Goal: Transaction & Acquisition: Purchase product/service

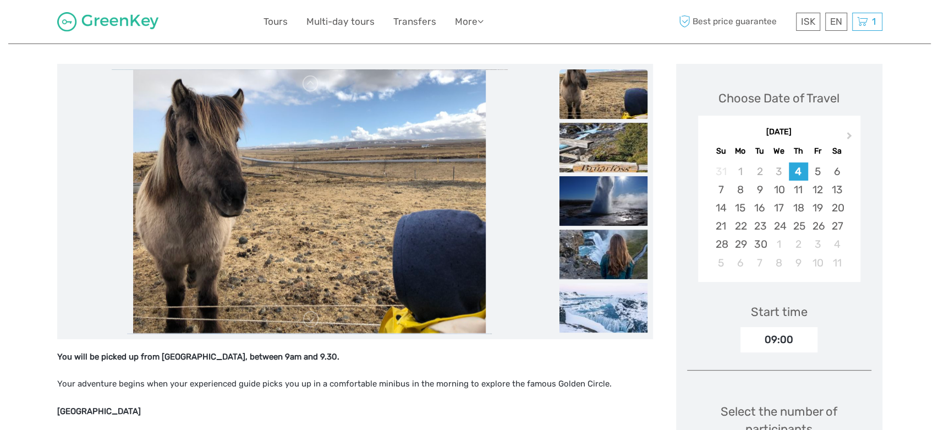
scroll to position [117, 0]
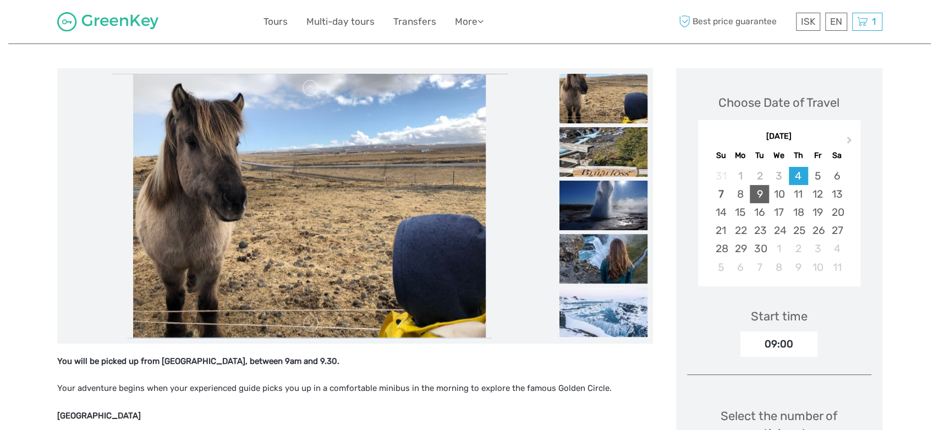
click at [760, 192] on div "9" at bounding box center [759, 194] width 19 height 18
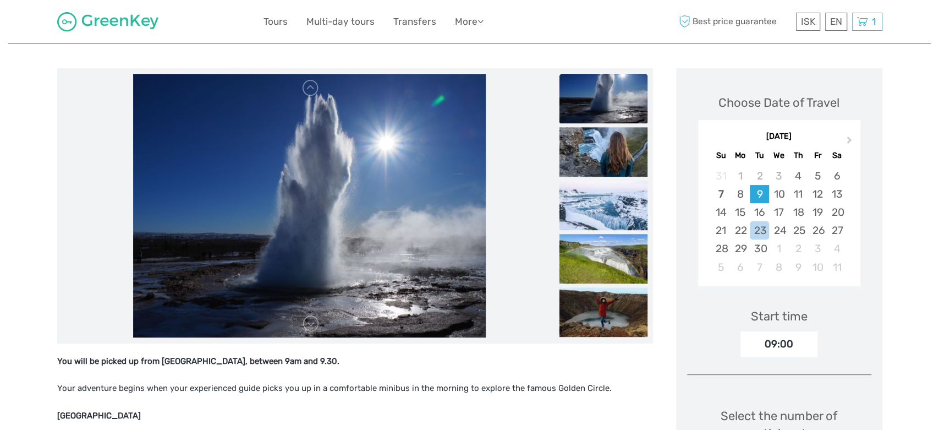
click at [630, 392] on p "Your adventure begins when your experienced guide picks you up in a comfortable…" at bounding box center [355, 388] width 596 height 14
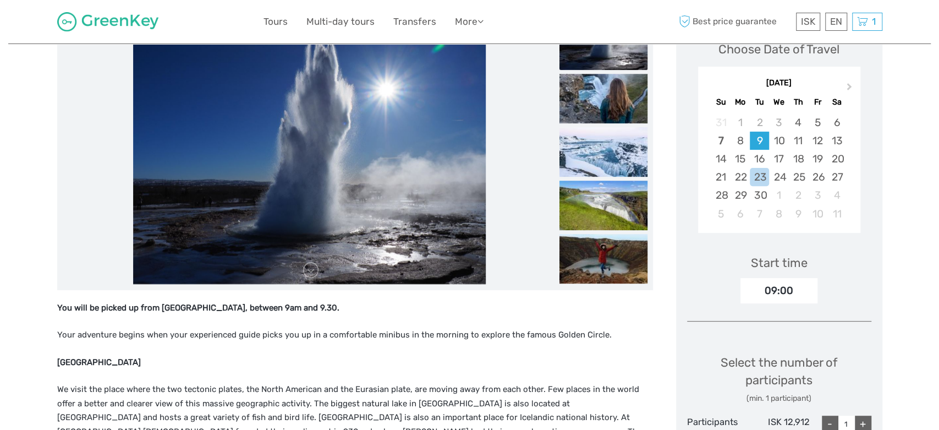
scroll to position [176, 0]
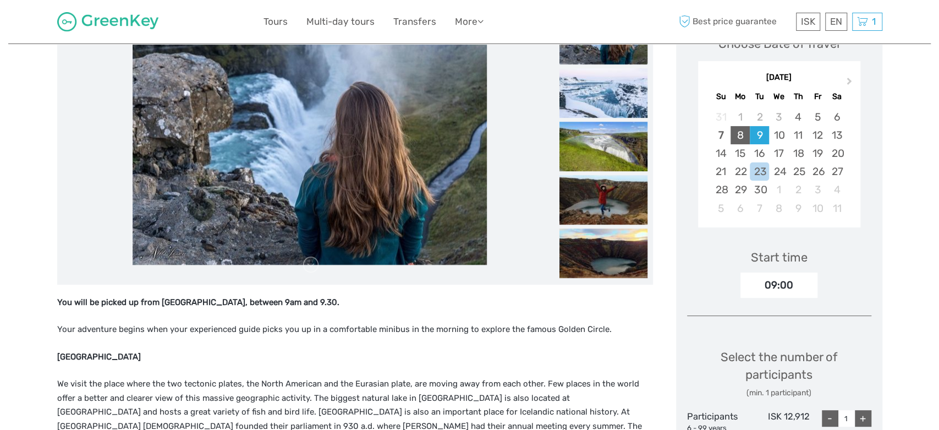
click at [746, 135] on div "8" at bounding box center [740, 135] width 19 height 18
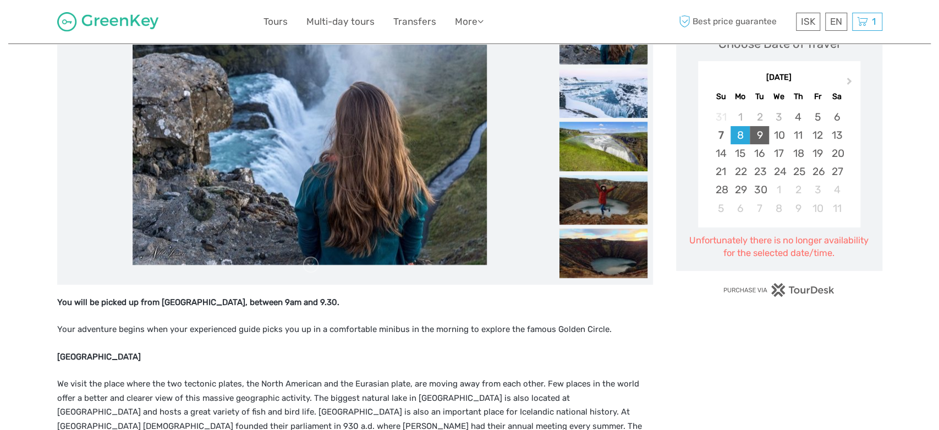
click at [761, 137] on div "9" at bounding box center [759, 135] width 19 height 18
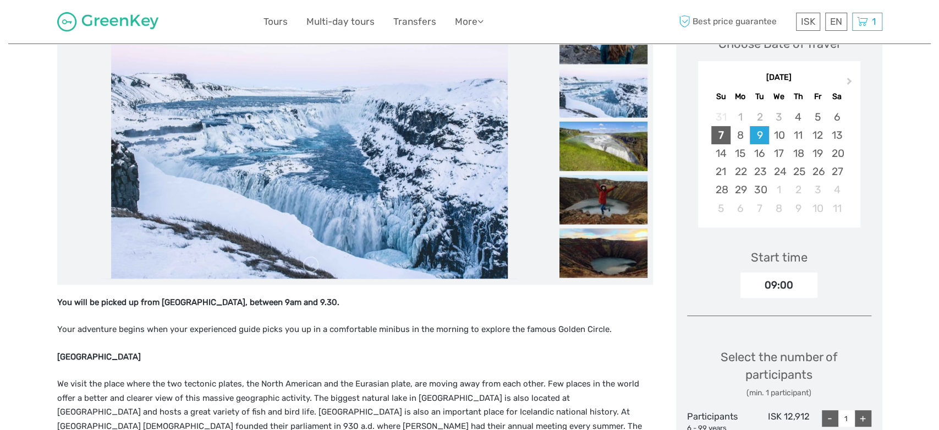
click at [723, 138] on div "7" at bounding box center [721, 135] width 19 height 18
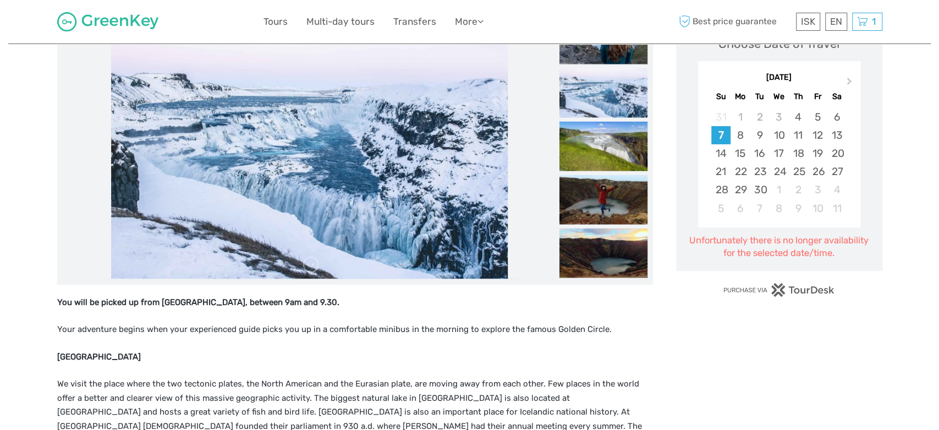
click at [723, 138] on div "7" at bounding box center [721, 135] width 19 height 18
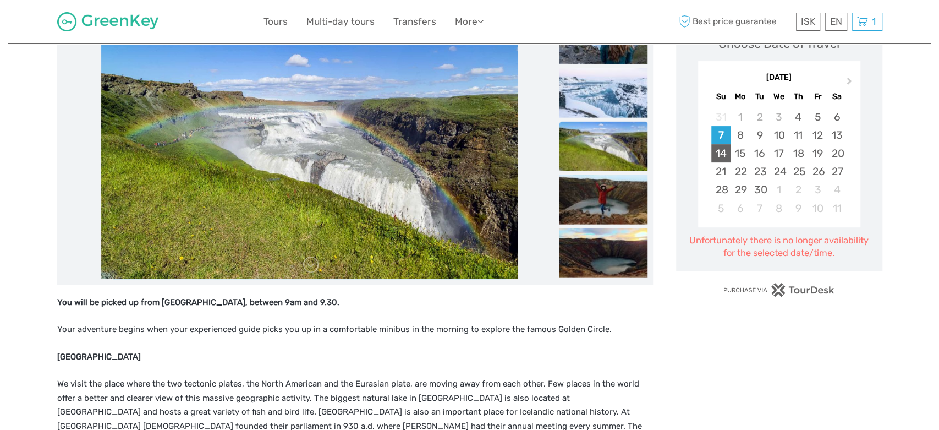
click at [727, 145] on div "14" at bounding box center [721, 153] width 19 height 18
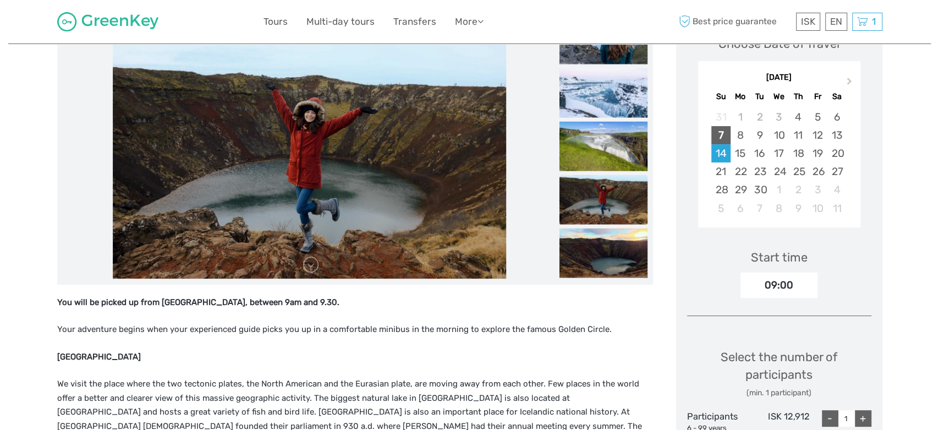
click at [727, 138] on div "7" at bounding box center [721, 135] width 19 height 18
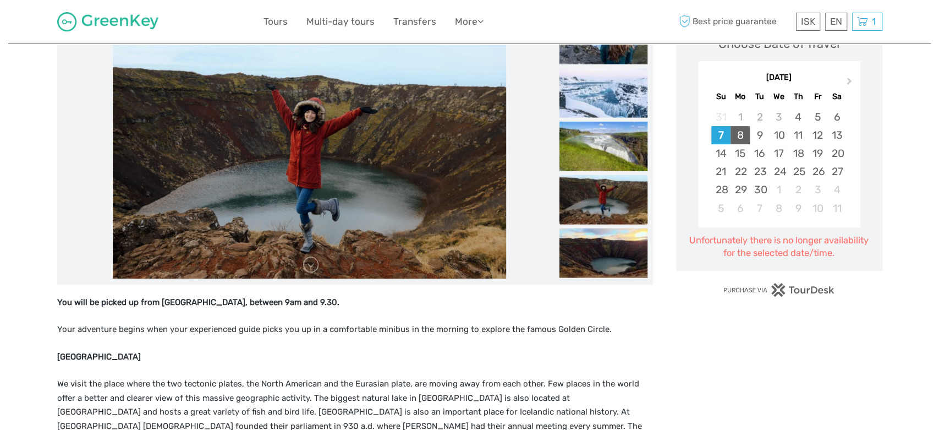
click at [738, 135] on div "8" at bounding box center [740, 135] width 19 height 18
click at [758, 135] on div "9" at bounding box center [759, 135] width 19 height 18
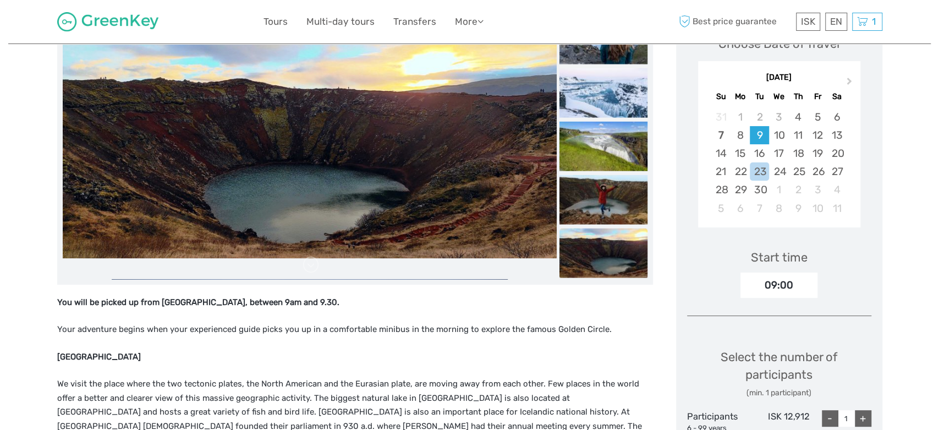
click at [759, 134] on div "9" at bounding box center [759, 135] width 19 height 18
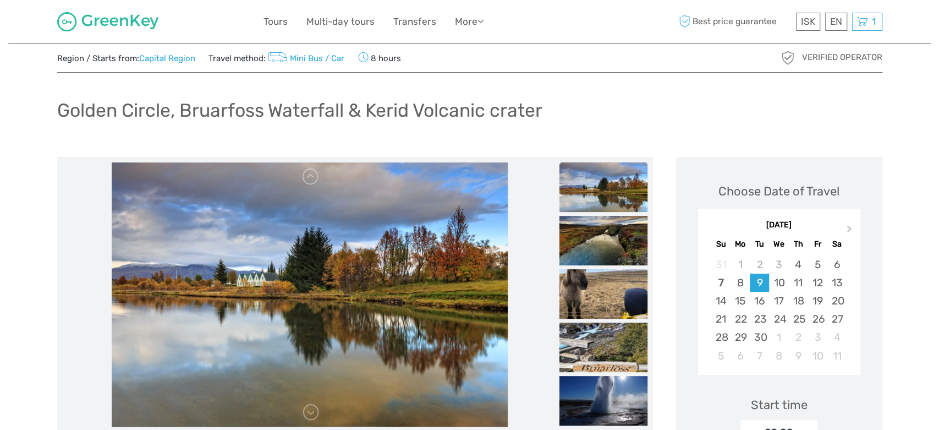
scroll to position [0, 0]
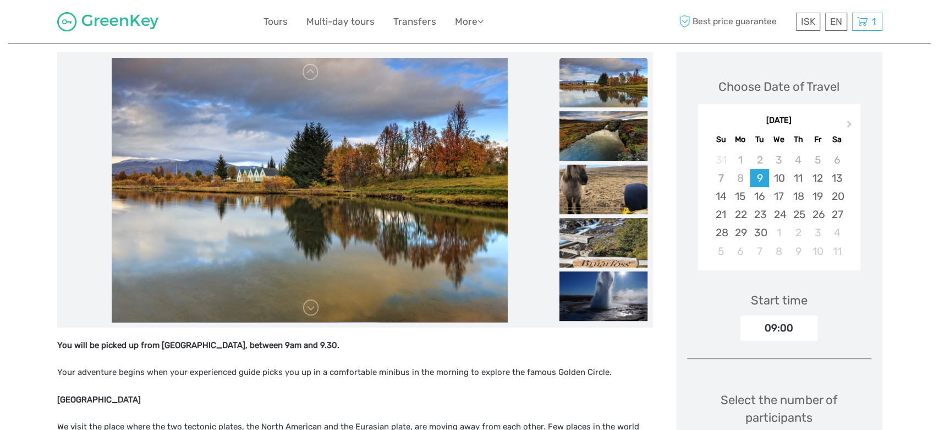
scroll to position [117, 0]
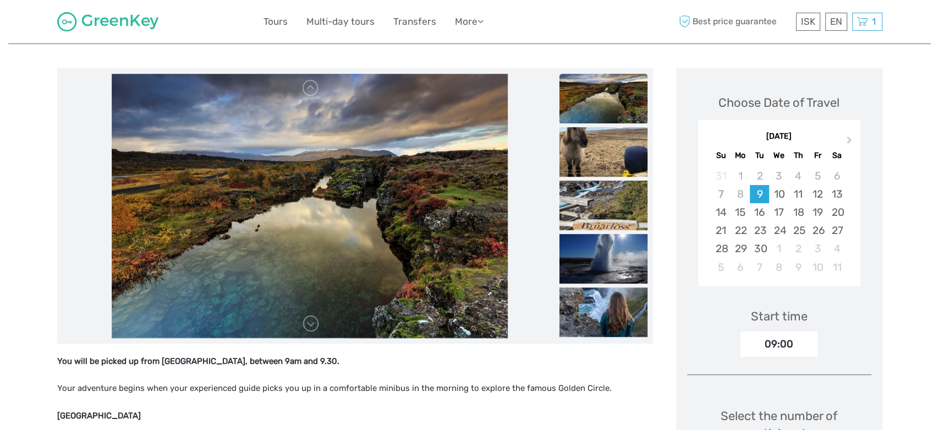
click at [757, 192] on div "9" at bounding box center [759, 194] width 19 height 18
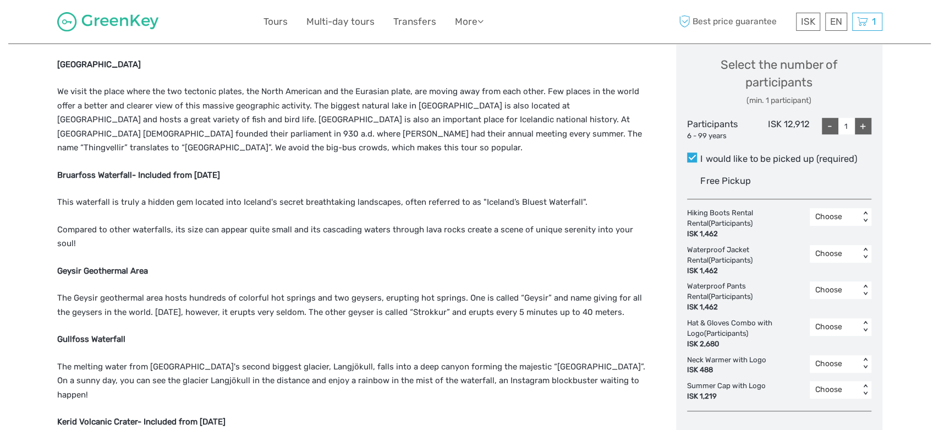
scroll to position [469, 0]
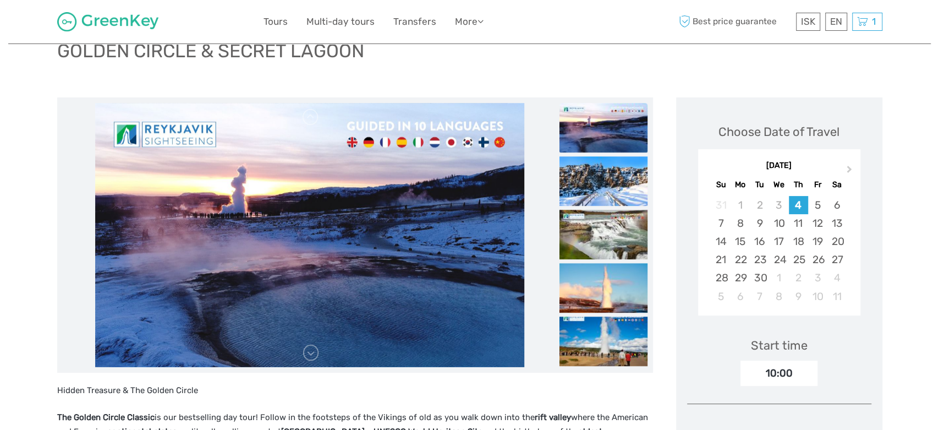
scroll to position [58, 0]
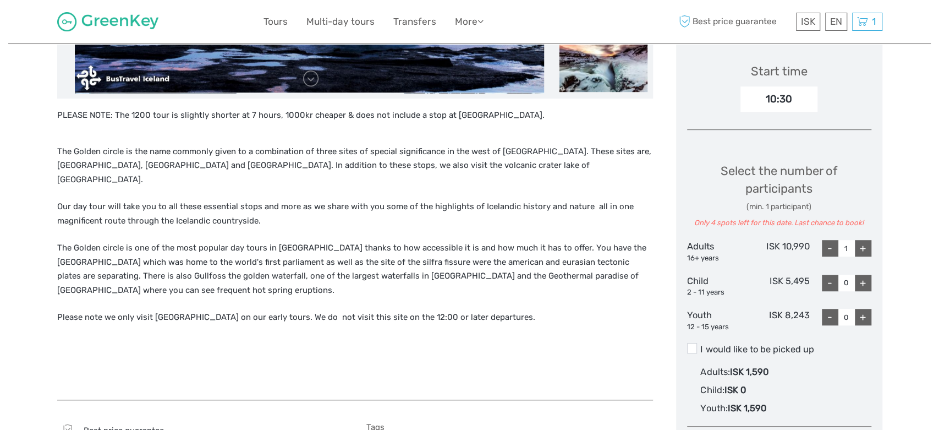
scroll to position [352, 0]
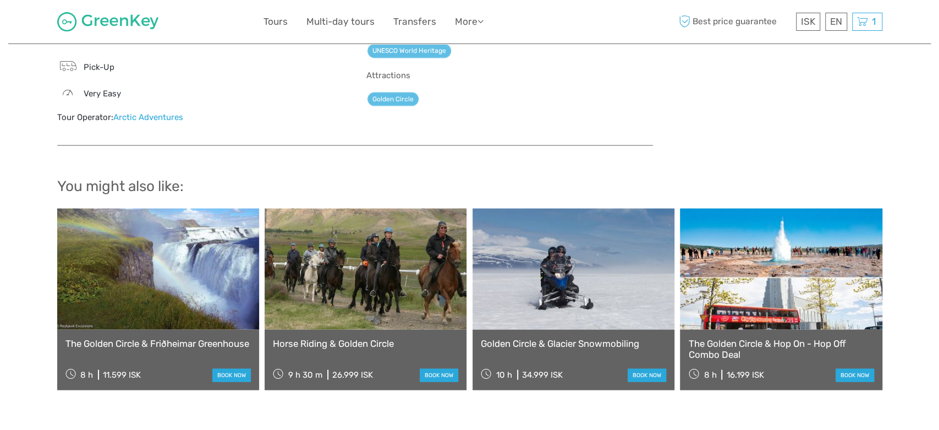
scroll to position [1555, 0]
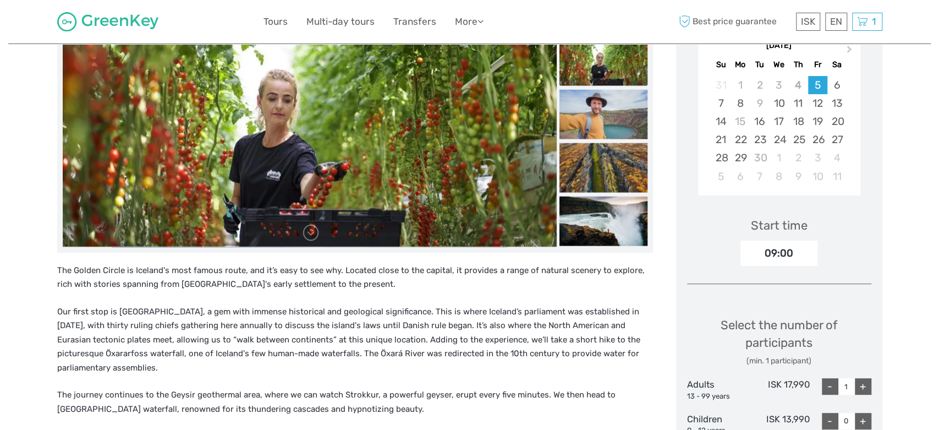
scroll to position [205, 0]
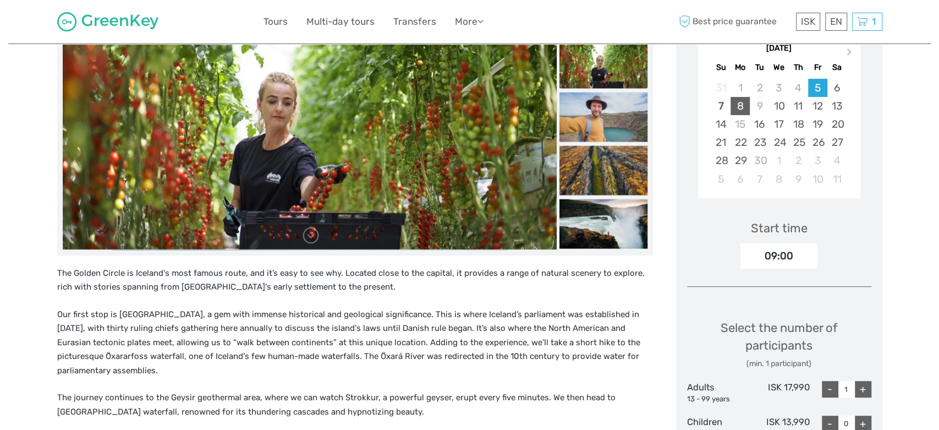
click at [740, 109] on div "8" at bounding box center [740, 106] width 19 height 18
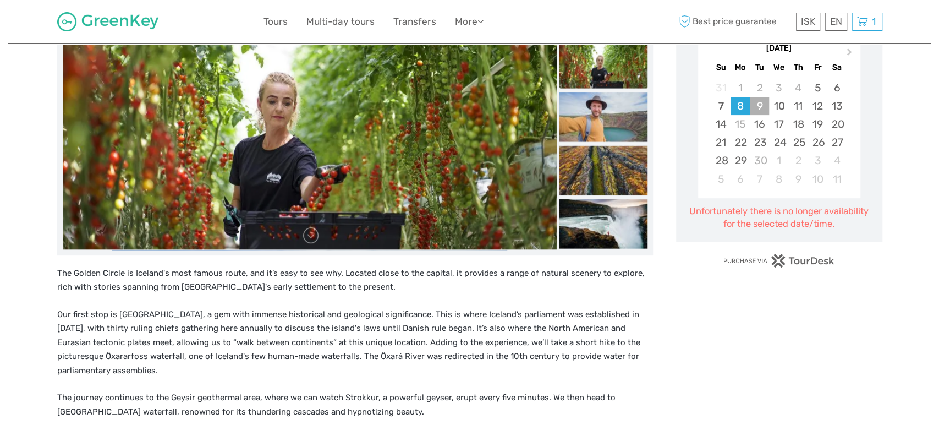
click at [758, 110] on div "9" at bounding box center [759, 106] width 19 height 18
click at [776, 108] on div "10" at bounding box center [778, 106] width 19 height 18
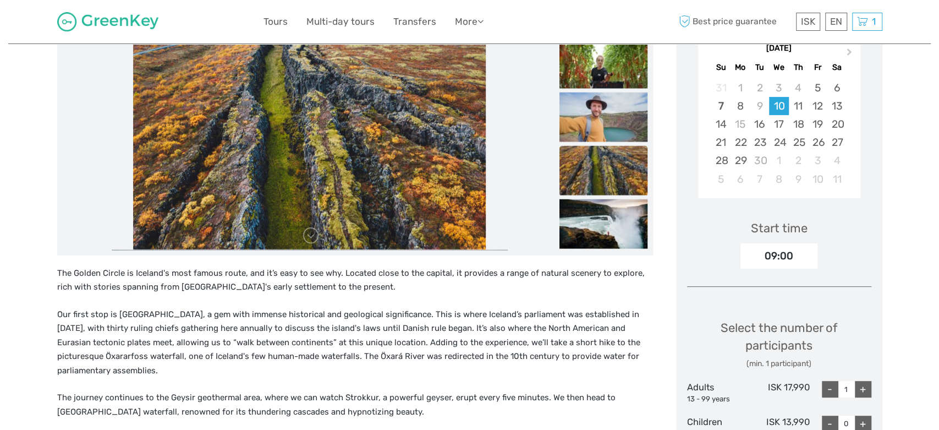
click at [785, 108] on div "10" at bounding box center [778, 106] width 19 height 18
click at [619, 284] on p "The Golden Circle is Iceland's most famous route, and it’s easy to see why. Loc…" at bounding box center [355, 280] width 596 height 28
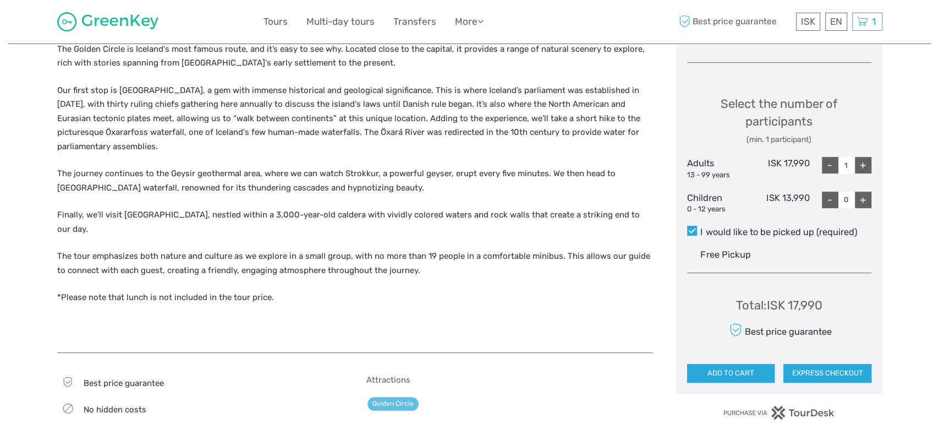
scroll to position [440, 0]
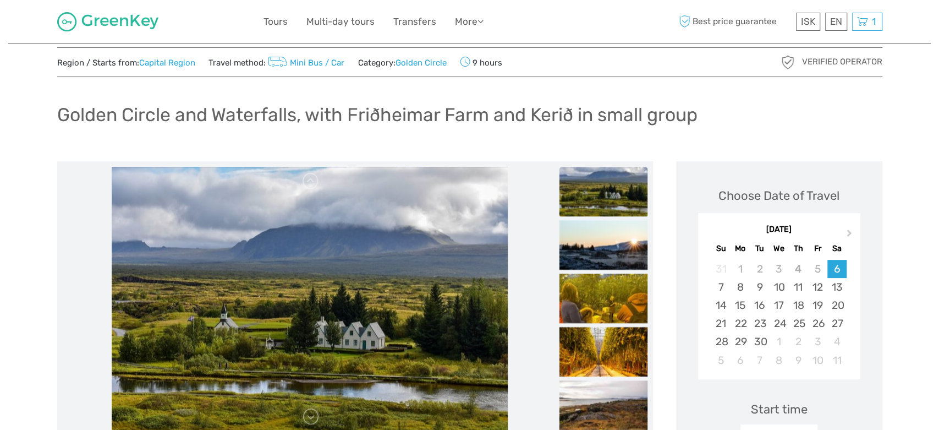
scroll to position [29, 0]
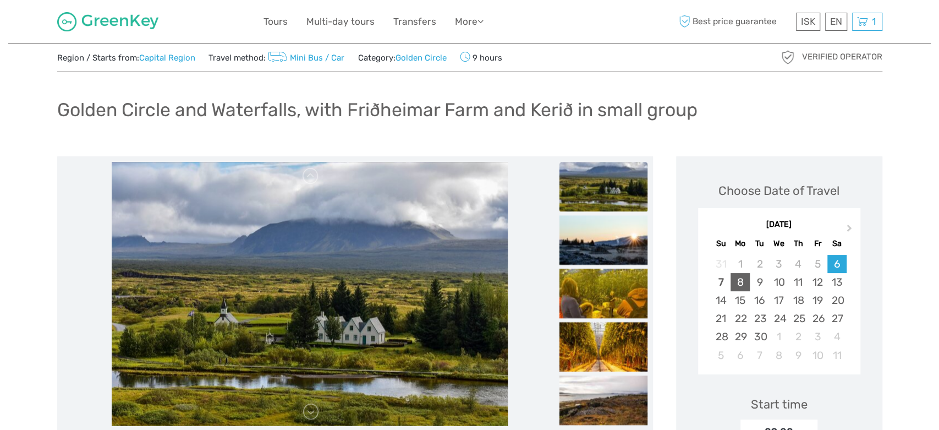
click at [742, 278] on div "8" at bounding box center [740, 282] width 19 height 18
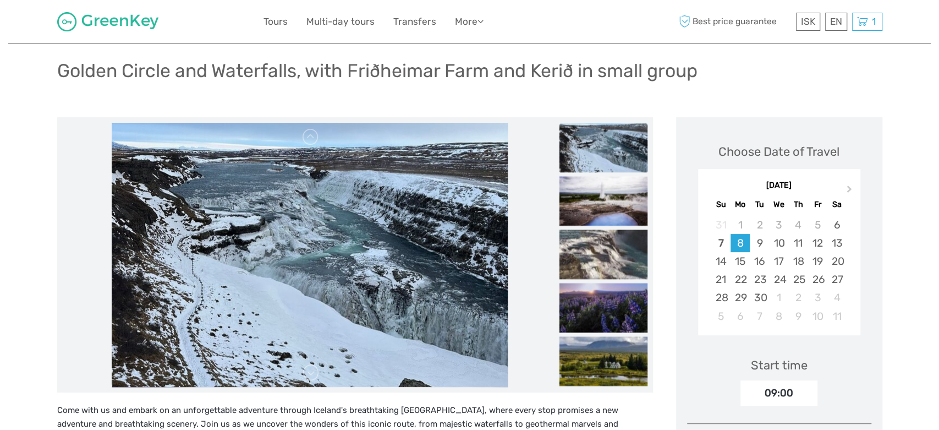
scroll to position [77, 0]
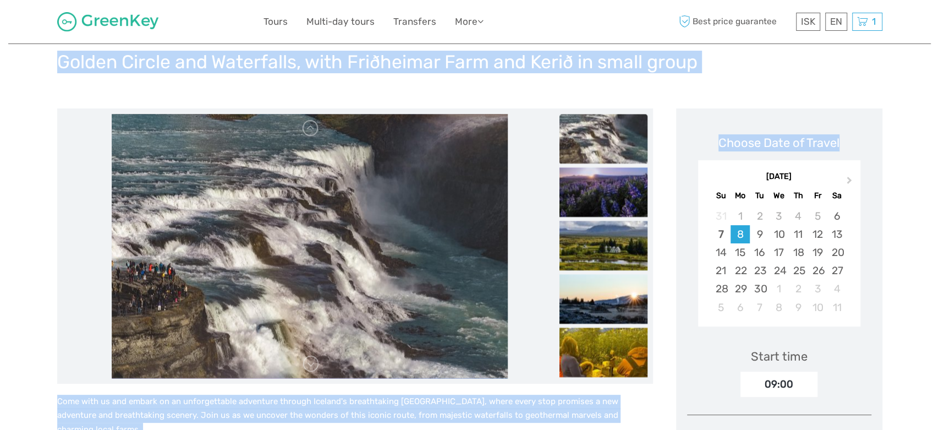
drag, startPoint x: 931, startPoint y: 50, endPoint x: 928, endPoint y: 83, distance: 33.1
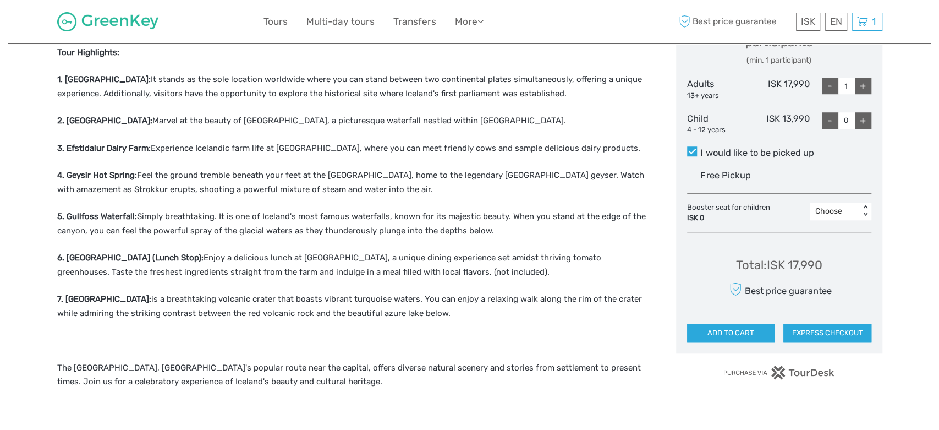
scroll to position [506, 0]
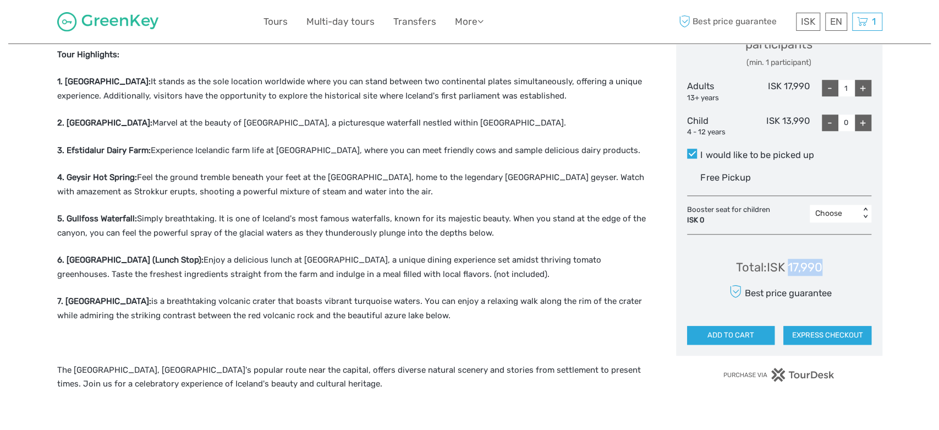
drag, startPoint x: 833, startPoint y: 274, endPoint x: 790, endPoint y: 265, distance: 43.8
click at [790, 265] on div "Total : ISK 17,990 Best price guarantee ADD TO CART EXPRESS CHECKOUT" at bounding box center [779, 293] width 184 height 101
copy div "17,990"
click at [638, 254] on p "6. Fridheimar Tomato Farm (Lunch Stop): Enjoy a delicious lunch at Fridheimar T…" at bounding box center [355, 267] width 596 height 28
click at [868, 83] on div "+" at bounding box center [863, 88] width 17 height 17
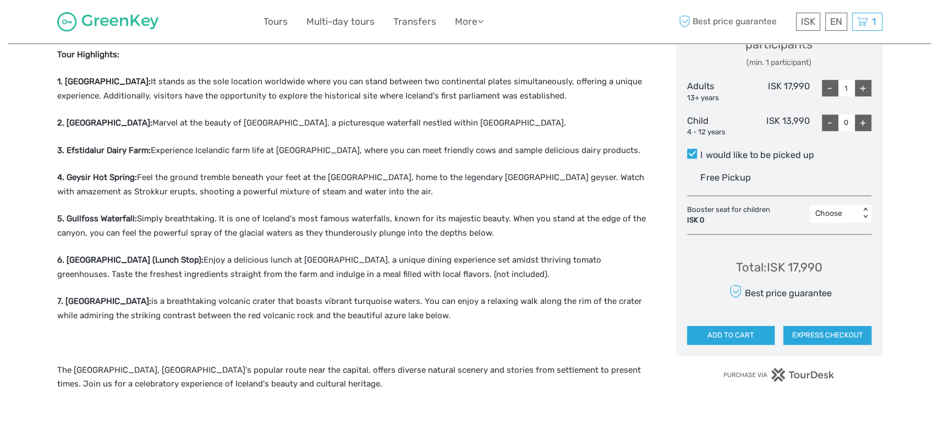
type input "2"
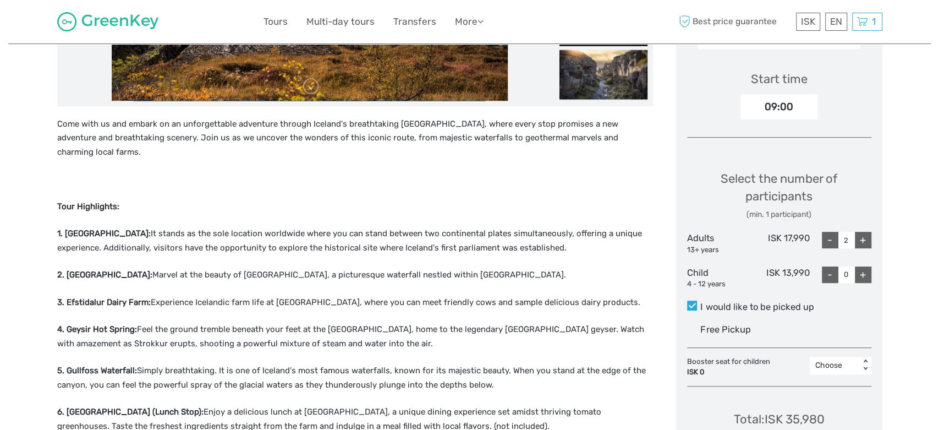
scroll to position [360, 0]
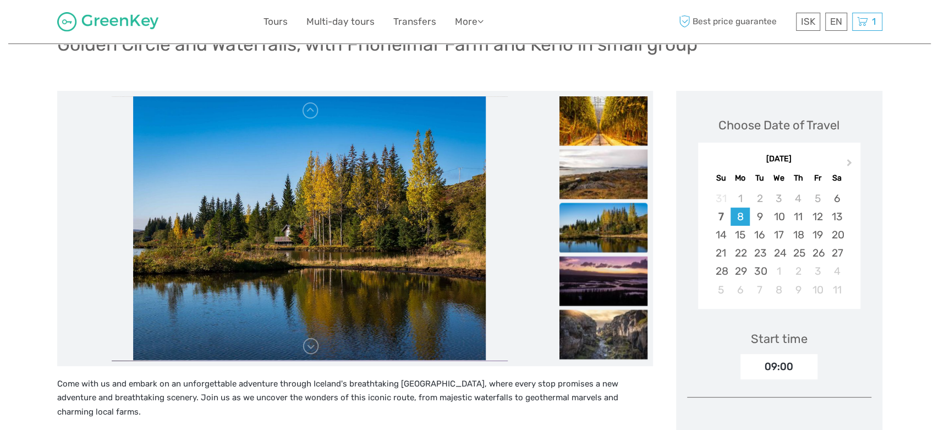
scroll to position [96, 0]
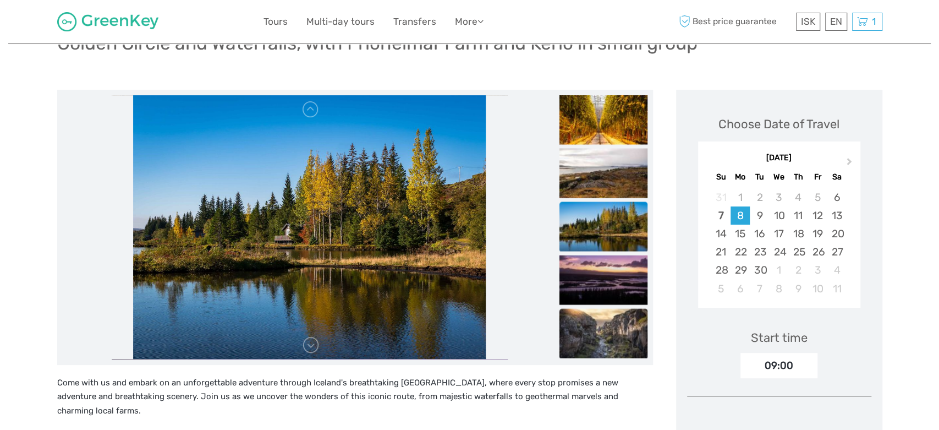
click at [572, 322] on img at bounding box center [604, 333] width 88 height 50
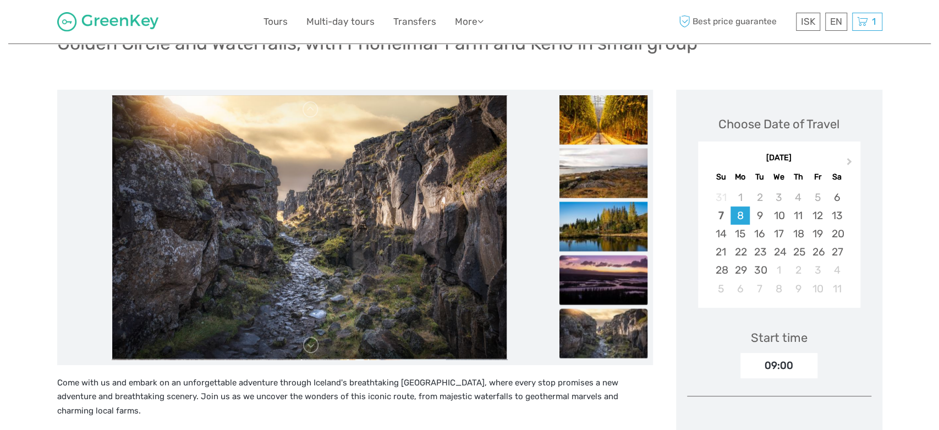
click at [603, 287] on img at bounding box center [604, 280] width 88 height 50
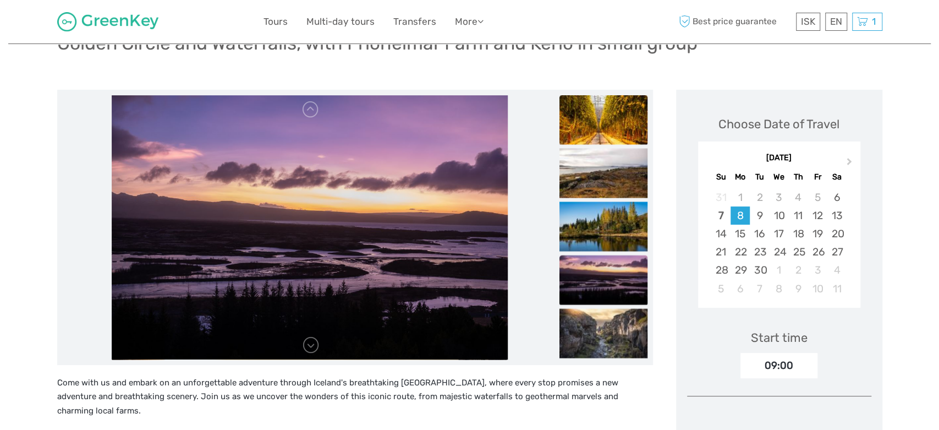
click at [595, 139] on img at bounding box center [604, 120] width 88 height 50
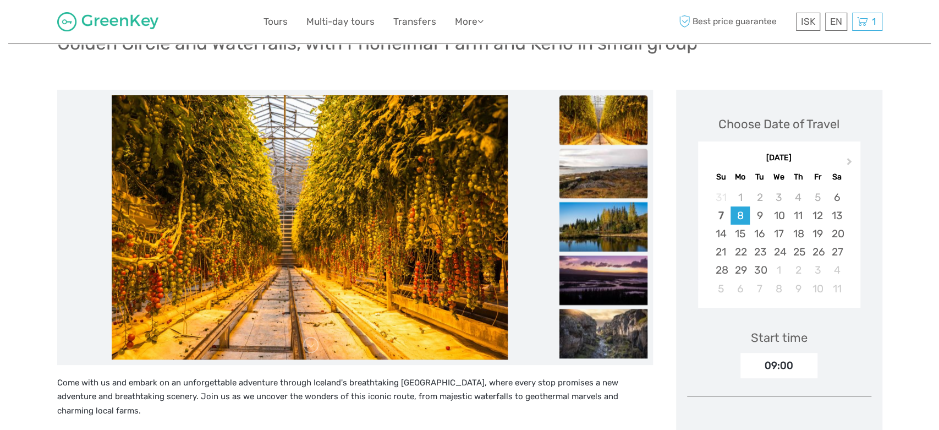
click at [597, 192] on img at bounding box center [604, 174] width 88 height 50
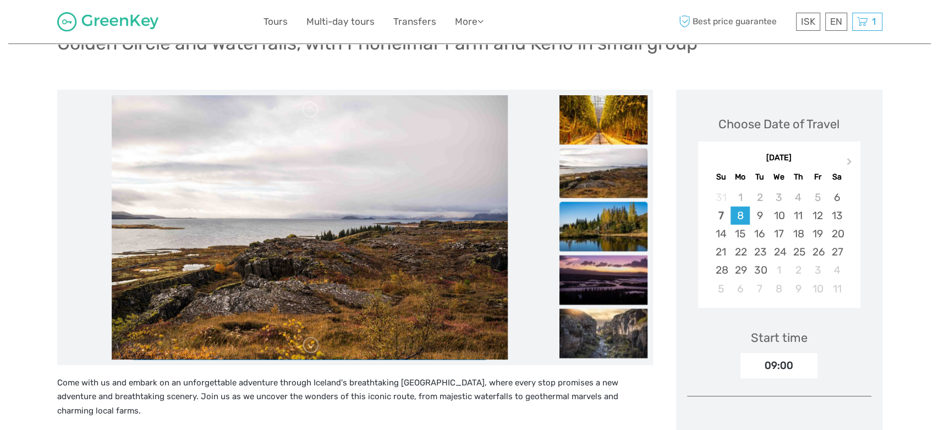
click at [597, 223] on img at bounding box center [604, 226] width 88 height 50
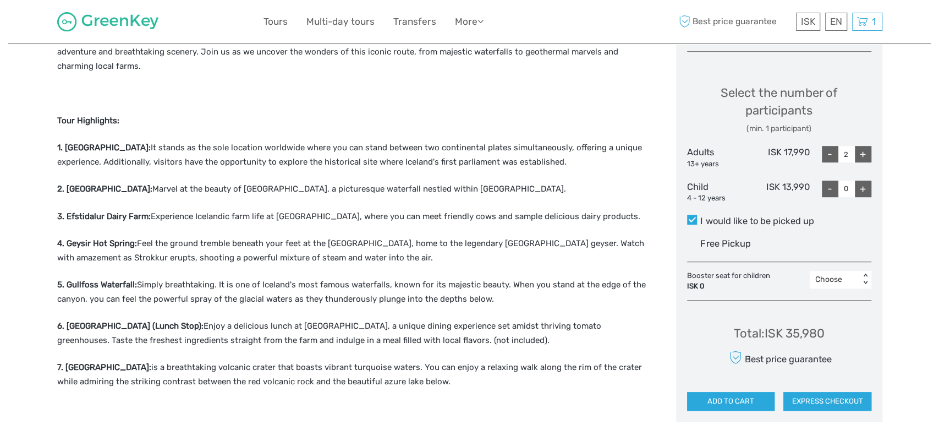
scroll to position [448, 0]
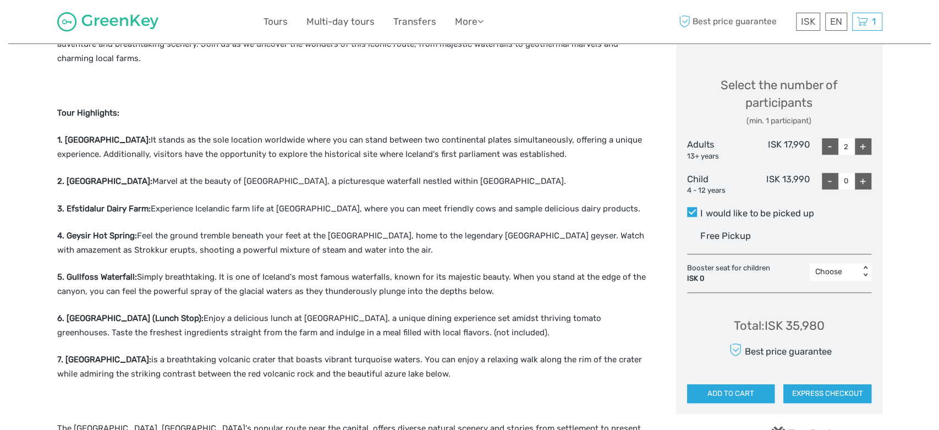
drag, startPoint x: 831, startPoint y: 390, endPoint x: 827, endPoint y: 327, distance: 63.4
click at [827, 327] on div "Total : ISK 35,980 Best price guarantee ADD TO CART EXPRESS CHECKOUT" at bounding box center [779, 352] width 184 height 101
drag, startPoint x: 845, startPoint y: 386, endPoint x: 748, endPoint y: 397, distance: 96.9
click at [748, 397] on div "ADD TO CART EXPRESS CHECKOUT" at bounding box center [779, 393] width 184 height 19
click at [748, 397] on button "ADD TO CART" at bounding box center [731, 393] width 88 height 19
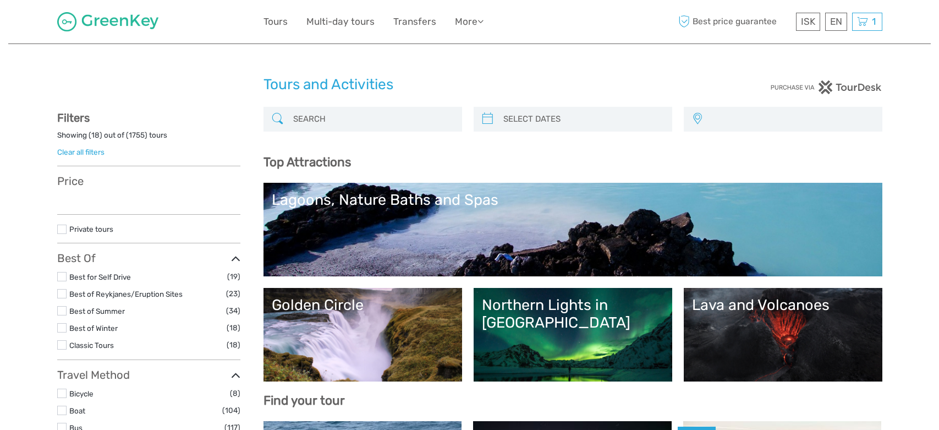
select select
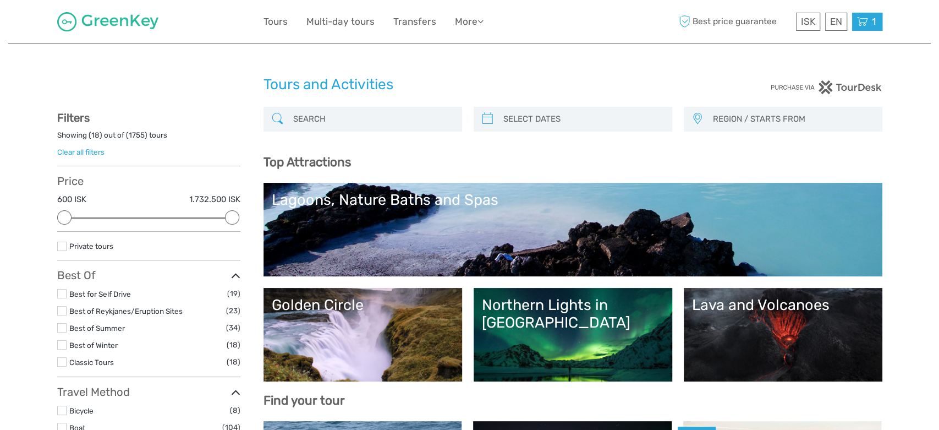
click at [866, 18] on icon at bounding box center [862, 22] width 11 height 14
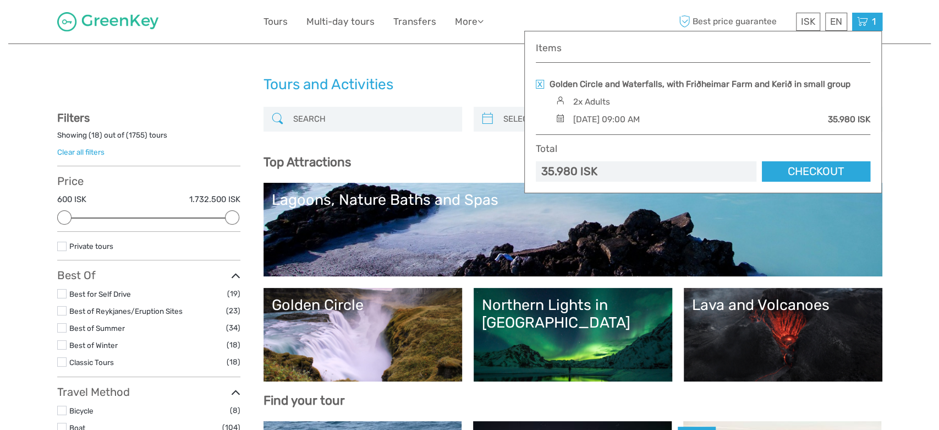
click at [810, 173] on link "Checkout" at bounding box center [816, 171] width 108 height 20
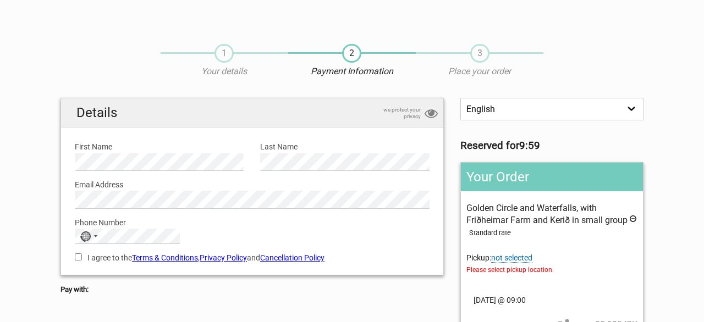
click at [671, 108] on section "1 Your details 2 Payment Information 3 Place your order English Español Deutsch…" at bounding box center [352, 309] width 704 height 553
click at [510, 255] on span "not selected" at bounding box center [511, 258] width 41 height 9
click at [539, 289] on span at bounding box center [552, 289] width 155 height 15
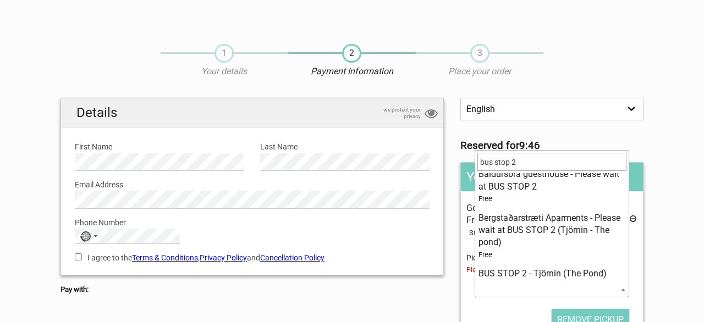
scroll to position [120, 0]
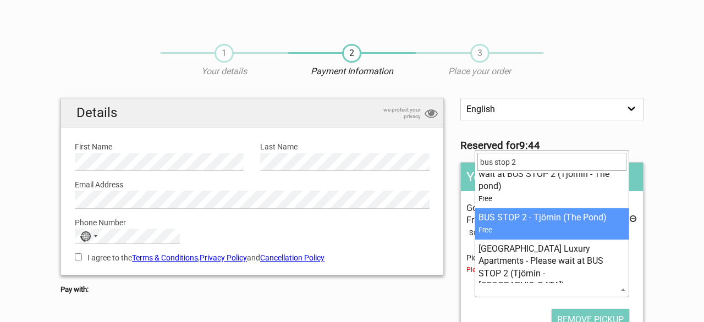
type input "bus stop 2"
select select "163587"
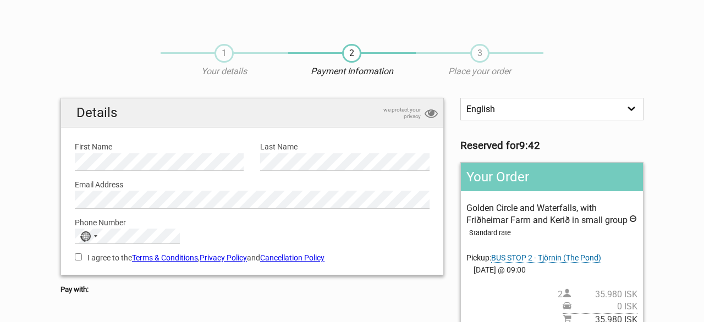
click at [685, 204] on section "1 Your details 2 Payment Information 3 Place your order English Español Deutsch…" at bounding box center [352, 309] width 704 height 553
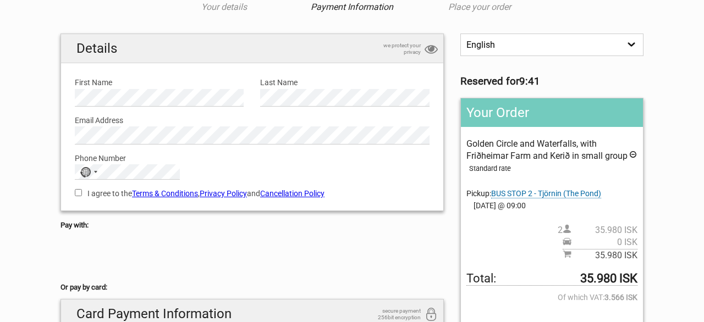
scroll to position [66, 0]
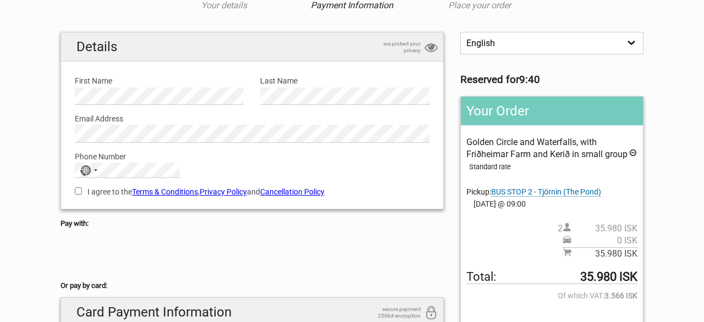
click at [127, 86] on label "First Name" at bounding box center [159, 81] width 169 height 12
click at [76, 192] on input "I agree to the Terms & Conditions , Privacy Policy and Cancellation Policy" at bounding box center [78, 191] width 7 height 7
checkbox input "true"
click at [31, 191] on section "1 Your details 2 Payment Information 3 Place your order English Español Deutsch…" at bounding box center [352, 243] width 704 height 553
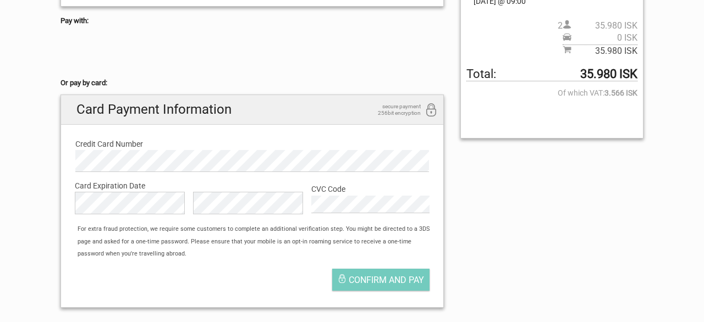
scroll to position [286, 0]
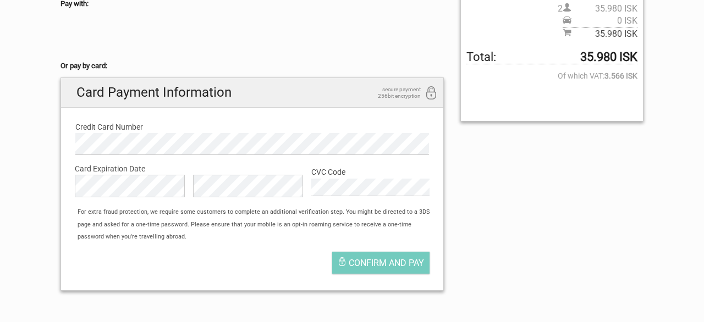
click at [196, 231] on div "For extra fraud protection, we require some customers to complete an additional…" at bounding box center [257, 224] width 371 height 37
click at [372, 260] on span "Confirm and pay" at bounding box center [386, 263] width 75 height 10
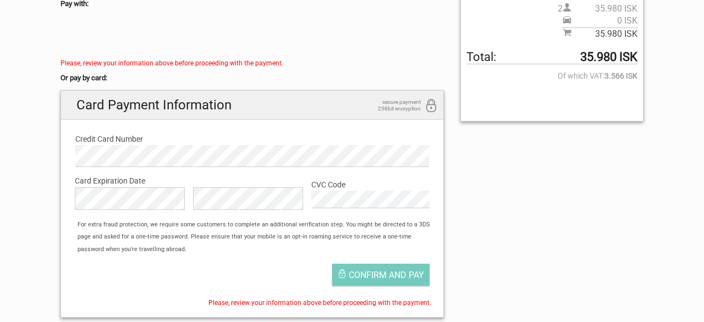
click at [269, 54] on div at bounding box center [253, 35] width 384 height 44
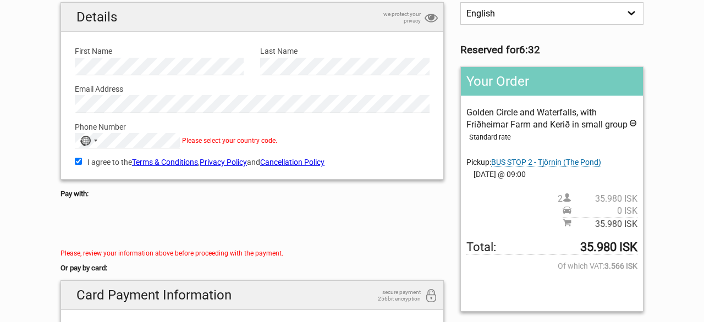
scroll to position [88, 0]
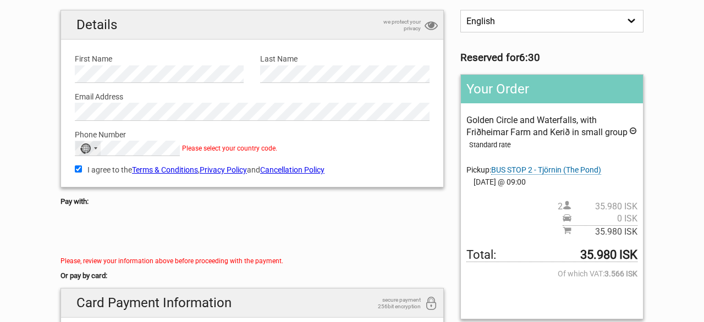
click at [92, 152] on div "No country selected" at bounding box center [87, 148] width 25 height 14
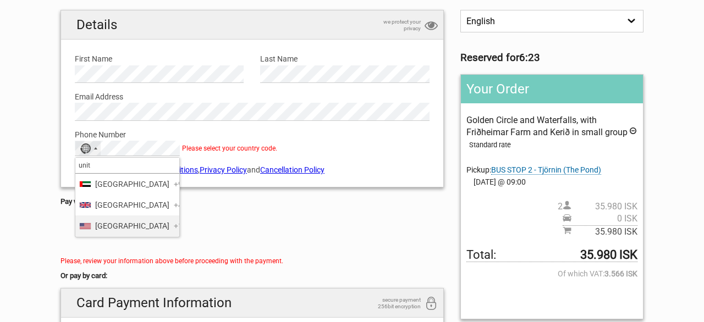
type input "unit"
click at [123, 232] on span "[GEOGRAPHIC_DATA]" at bounding box center [132, 226] width 74 height 12
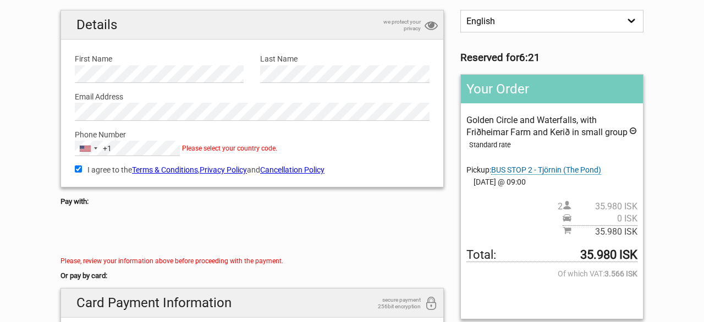
click at [334, 216] on div at bounding box center [253, 233] width 384 height 44
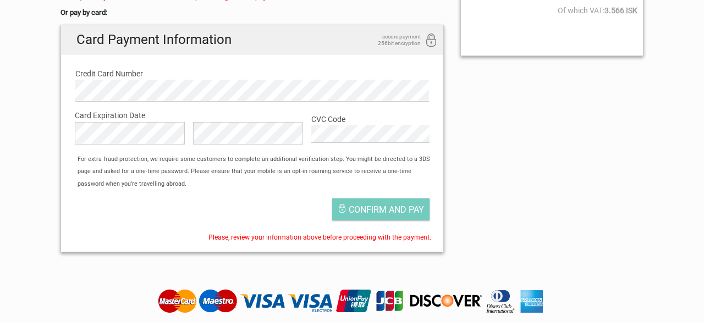
scroll to position [352, 0]
click at [334, 216] on button "Confirm and pay" at bounding box center [380, 209] width 97 height 22
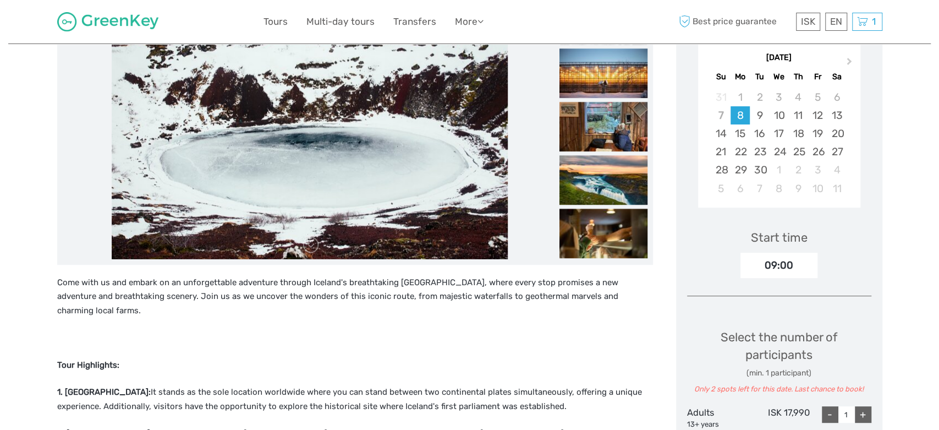
scroll to position [198, 0]
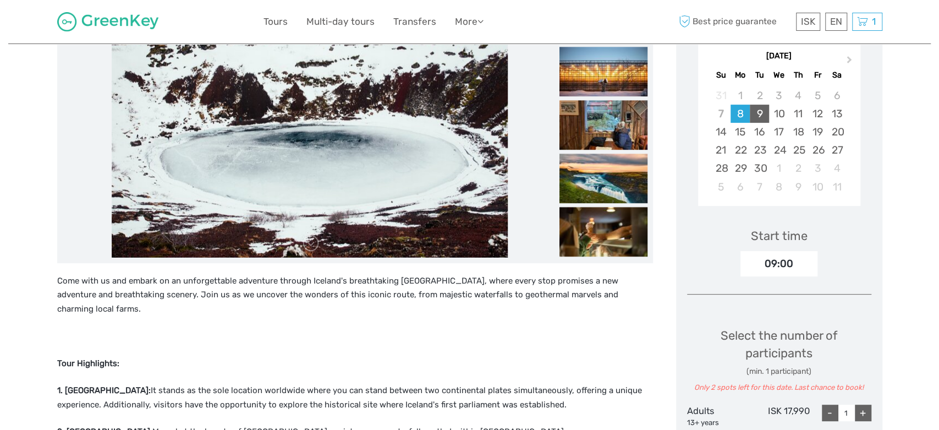
click at [759, 114] on div "9" at bounding box center [759, 114] width 19 height 18
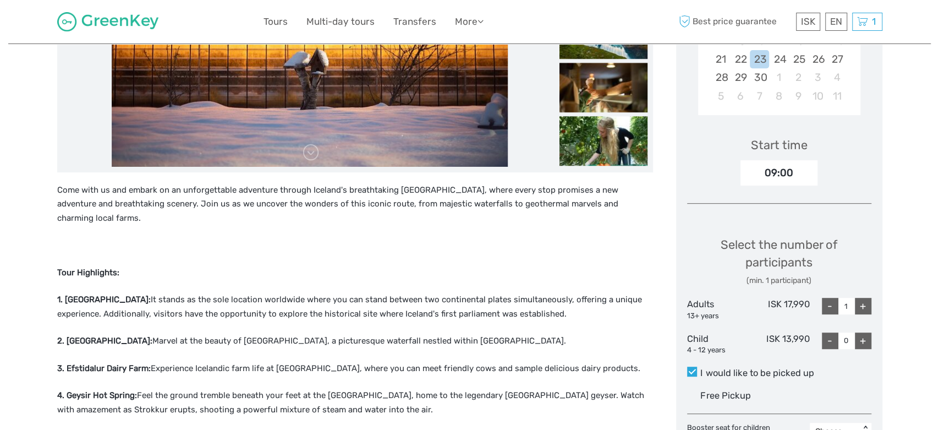
scroll to position [315, 0]
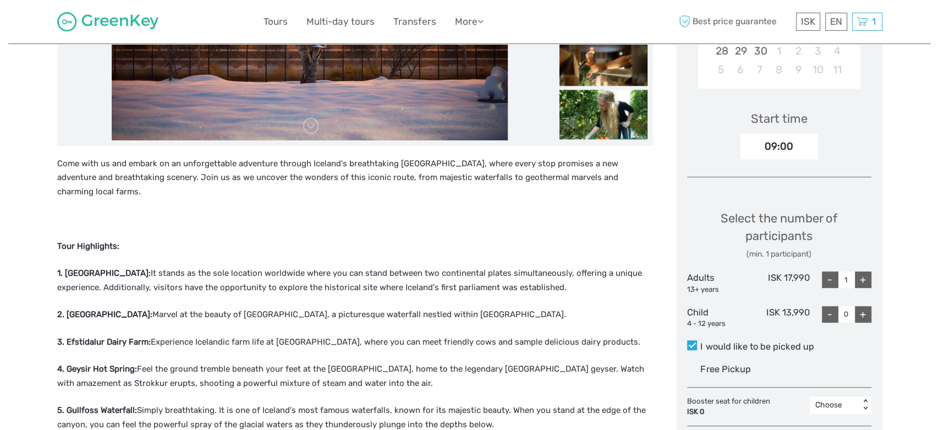
click at [863, 282] on div "+" at bounding box center [863, 279] width 17 height 17
type input "2"
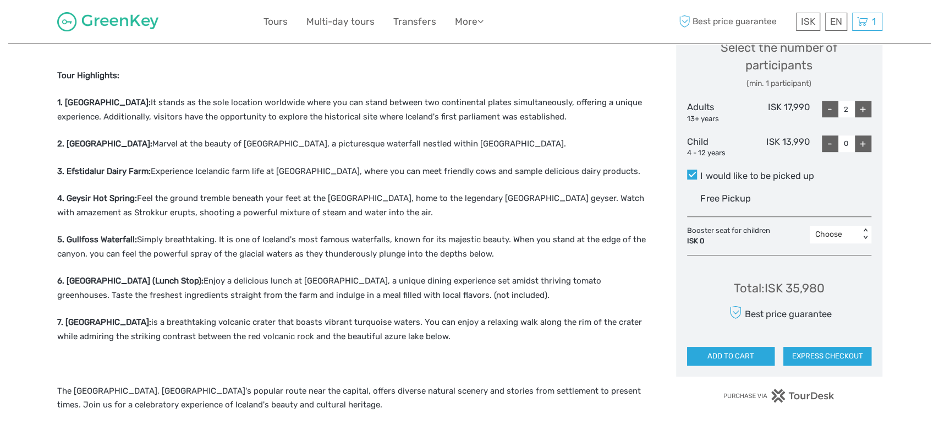
scroll to position [491, 0]
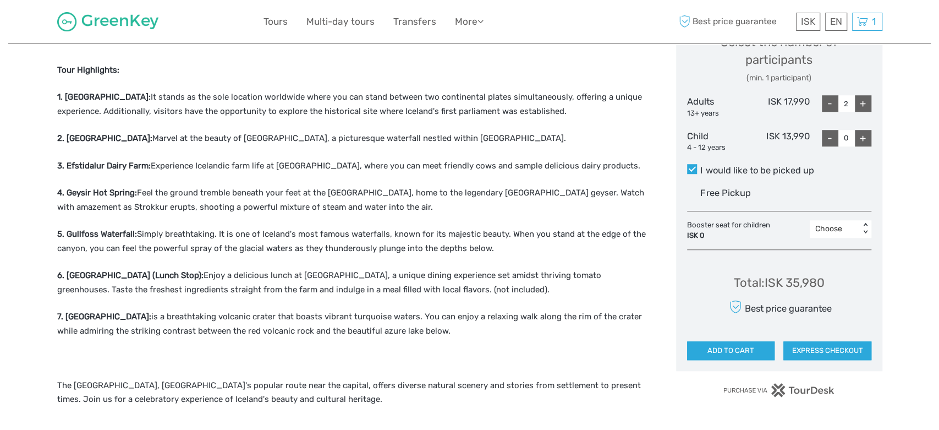
click at [754, 347] on button "ADD TO CART" at bounding box center [731, 350] width 88 height 19
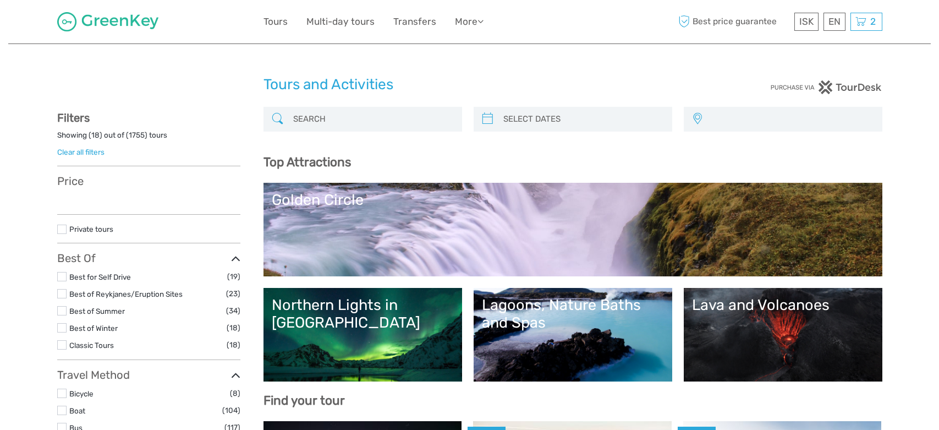
select select
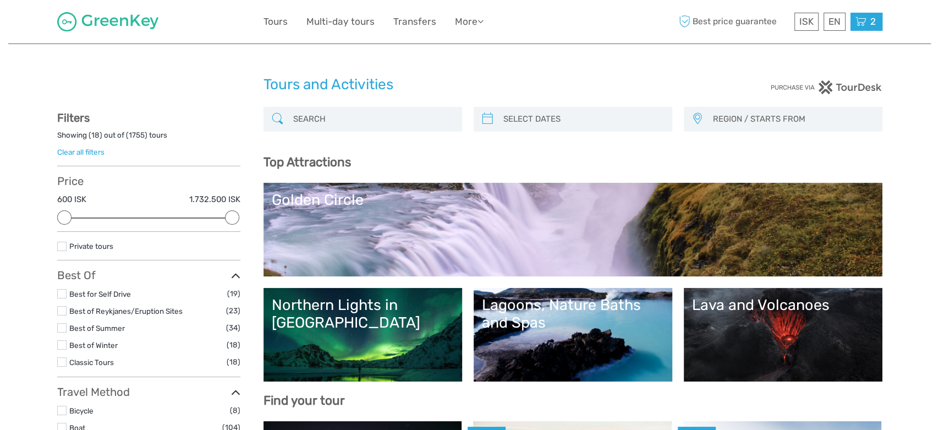
click at [874, 19] on span "2" at bounding box center [873, 21] width 9 height 11
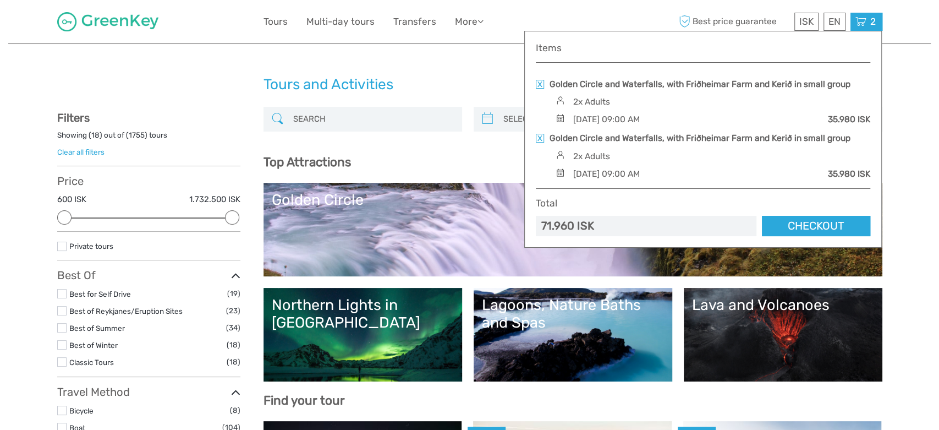
click at [539, 84] on link at bounding box center [540, 84] width 8 height 9
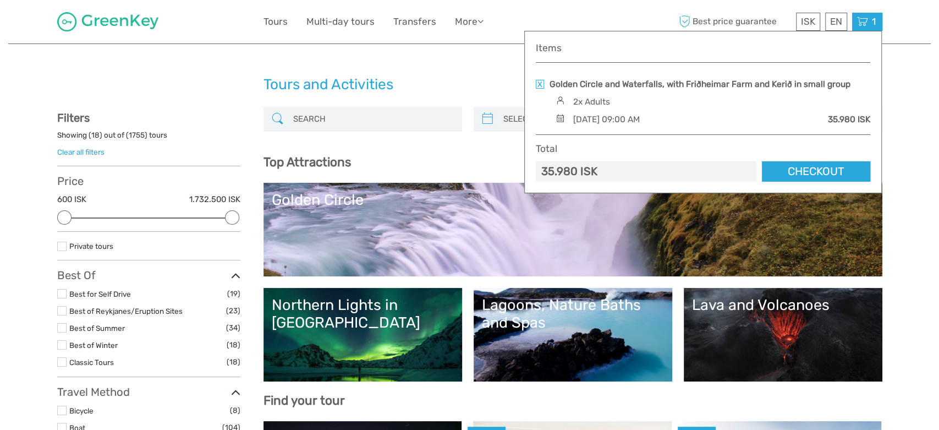
click at [814, 168] on link "Checkout" at bounding box center [816, 171] width 108 height 20
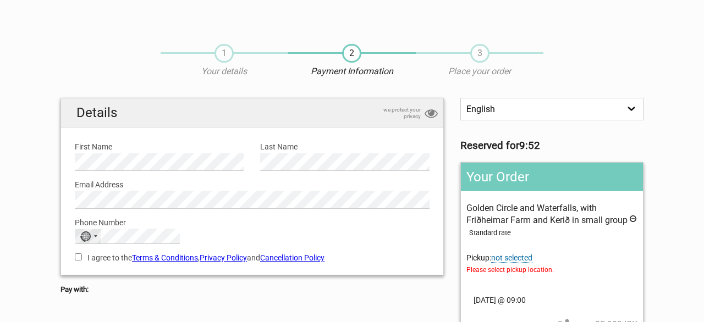
click at [84, 239] on div "No country selected" at bounding box center [85, 237] width 11 height 10
type input "united s"
click at [118, 271] on span "[GEOGRAPHIC_DATA]" at bounding box center [132, 272] width 74 height 12
click at [76, 259] on input "I agree to the Terms & Conditions , Privacy Policy and Cancellation Policy" at bounding box center [78, 257] width 7 height 7
checkbox input "true"
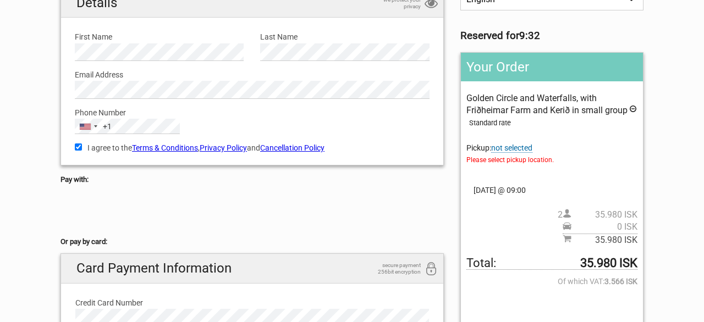
scroll to position [132, 0]
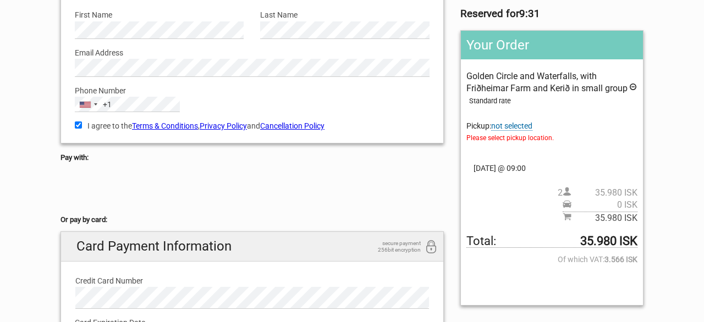
click at [515, 127] on span "not selected" at bounding box center [511, 126] width 41 height 9
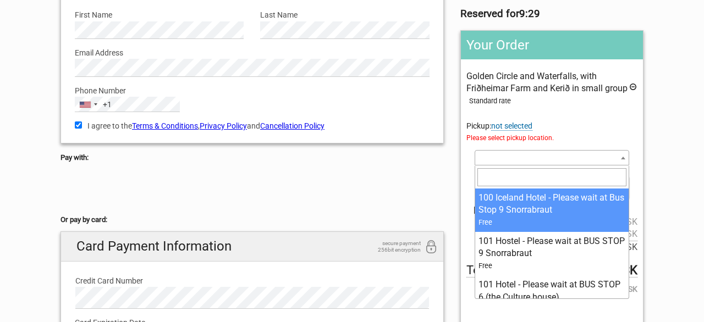
click at [511, 158] on span at bounding box center [552, 157] width 155 height 15
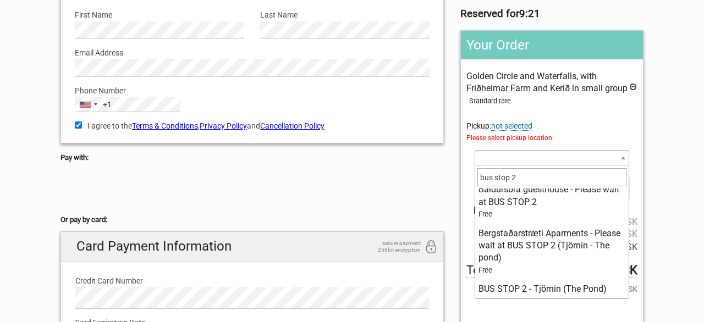
scroll to position [120, 0]
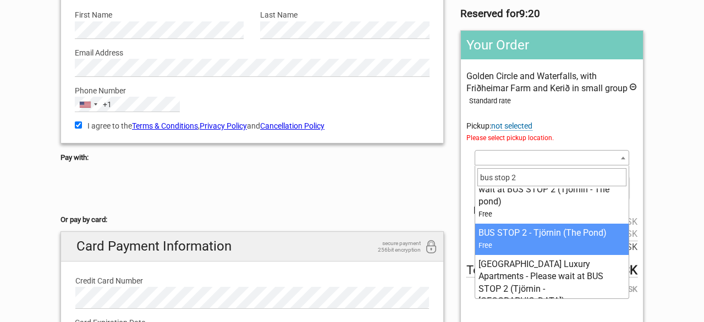
type input "bus stop 2"
select select "163587"
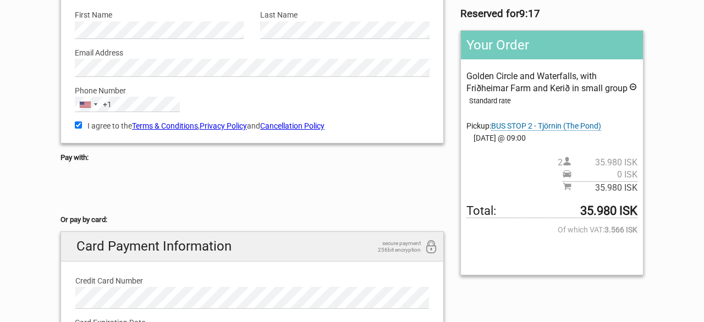
click at [373, 209] on div at bounding box center [253, 189] width 384 height 44
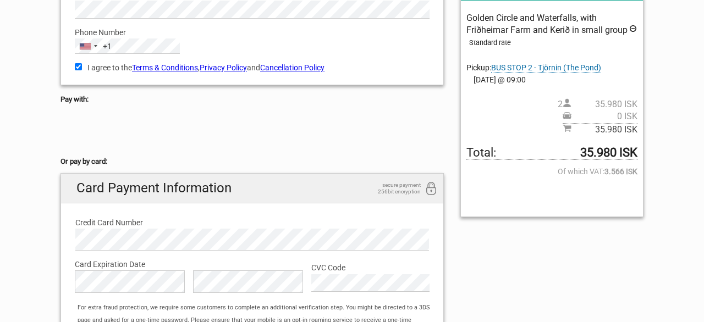
scroll to position [220, 0]
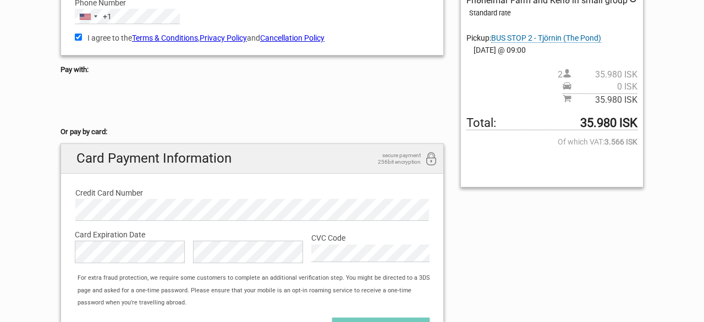
click at [561, 261] on div "English Español Deutsch Reserved for 8:38 Your Order Golden Circle and Waterfal…" at bounding box center [352, 122] width 600 height 488
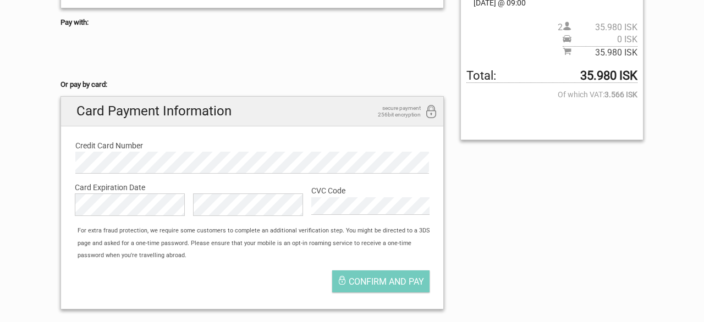
scroll to position [264, 0]
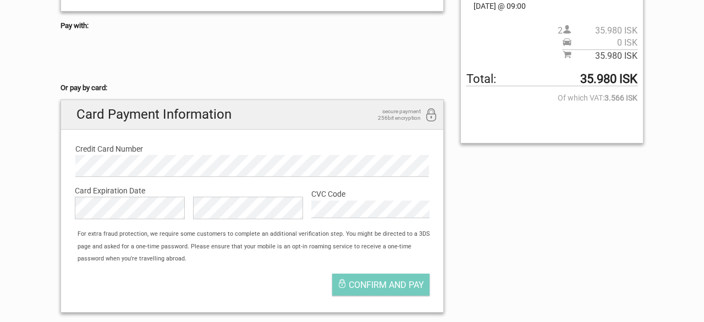
drag, startPoint x: 401, startPoint y: 285, endPoint x: 532, endPoint y: 224, distance: 144.5
click at [532, 224] on div "English Español Deutsch Reserved for 8:11 Your Order Golden Circle and Waterfal…" at bounding box center [352, 78] width 600 height 488
drag, startPoint x: 532, startPoint y: 224, endPoint x: 540, endPoint y: 183, distance: 42.0
click at [540, 183] on div "English Español Deutsch Reserved for 8:10 Your Order Golden Circle and Waterfal…" at bounding box center [352, 78] width 600 height 488
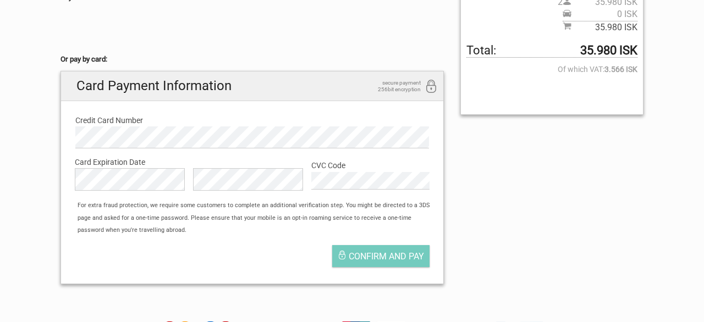
scroll to position [308, 0]
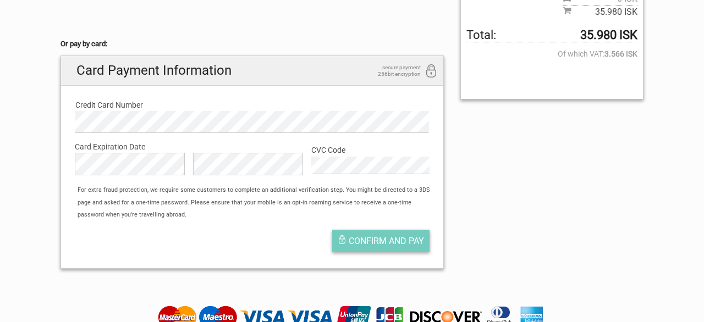
click at [351, 248] on button "Confirm and pay" at bounding box center [380, 241] width 97 height 22
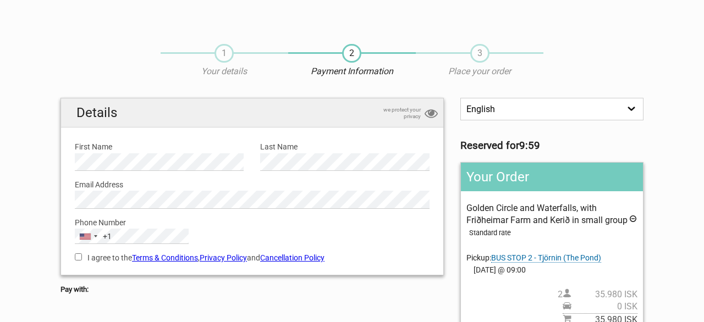
click at [623, 153] on div "English Español Deutsch Reserved for 9:59 Your Order Golden Circle and Waterfal…" at bounding box center [552, 257] width 200 height 319
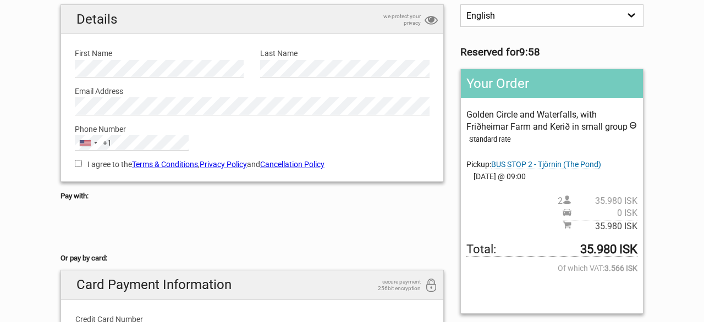
scroll to position [110, 0]
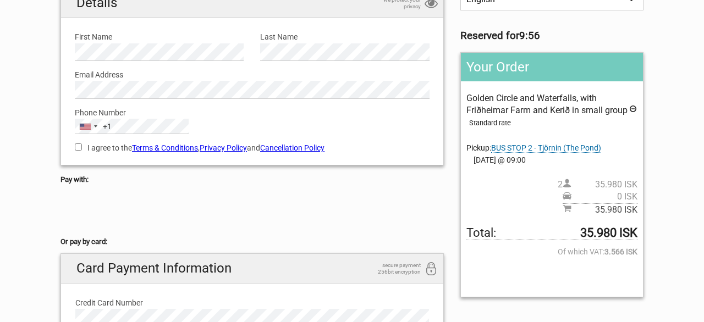
click at [79, 148] on input "I agree to the Terms & Conditions , Privacy Policy and Cancellation Policy" at bounding box center [78, 147] width 7 height 7
checkbox input "true"
click at [261, 231] on div at bounding box center [253, 211] width 384 height 44
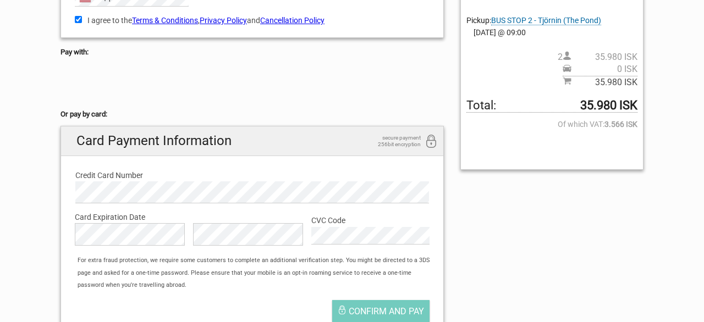
scroll to position [242, 0]
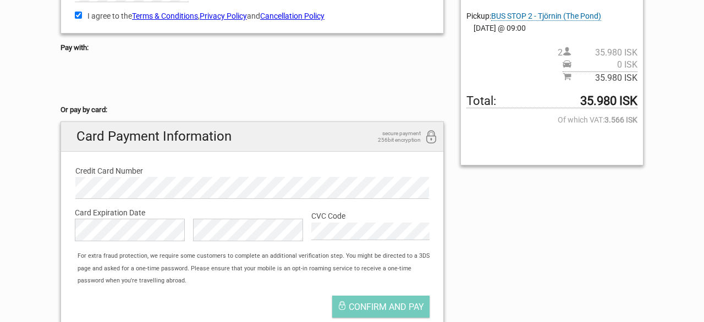
click at [543, 263] on div "English Español Deutsch Reserved for 6:43 Your Order Golden Circle and Waterfal…" at bounding box center [352, 100] width 600 height 488
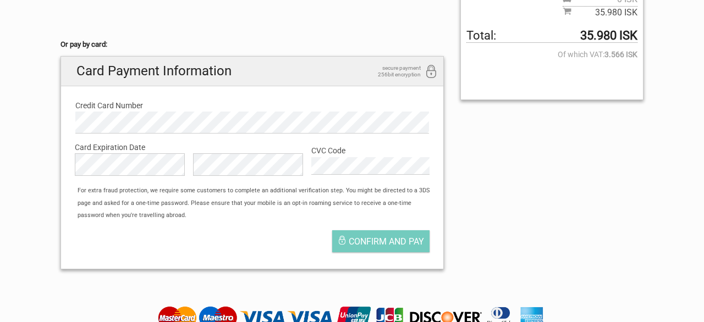
scroll to position [308, 0]
click at [415, 240] on span "Confirm and pay" at bounding box center [386, 241] width 75 height 10
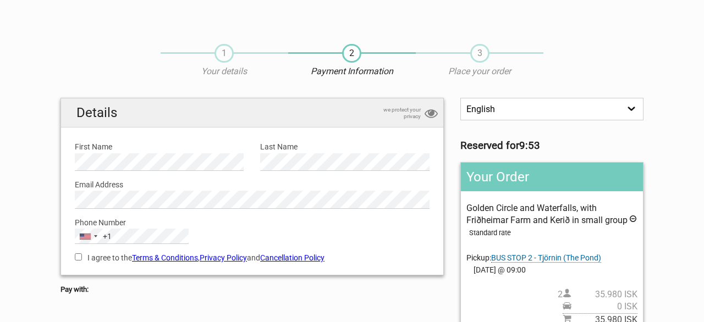
scroll to position [22, 0]
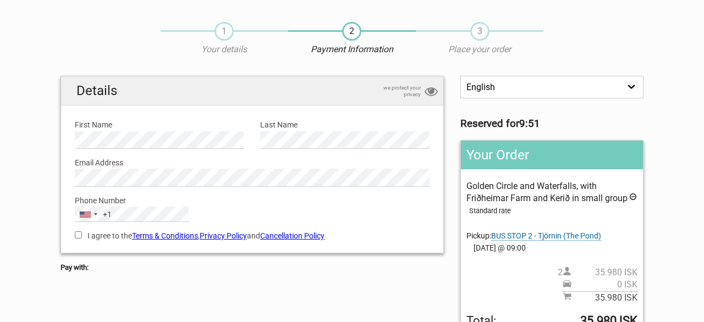
click at [83, 238] on label "I agree to the Terms & Conditions , Privacy Policy and Cancellation Policy" at bounding box center [252, 236] width 355 height 12
click at [82, 238] on input "I agree to the Terms & Conditions , Privacy Policy and Cancellation Policy" at bounding box center [78, 235] width 7 height 7
checkbox input "true"
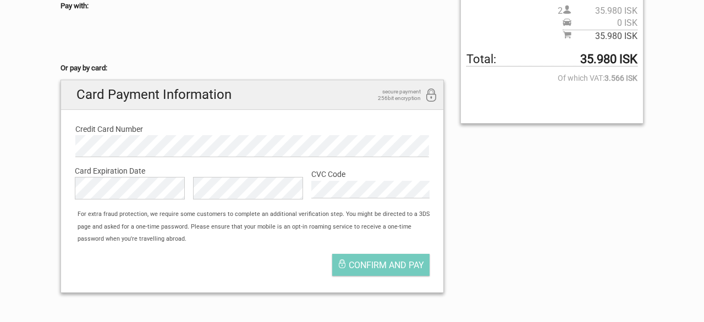
scroll to position [286, 0]
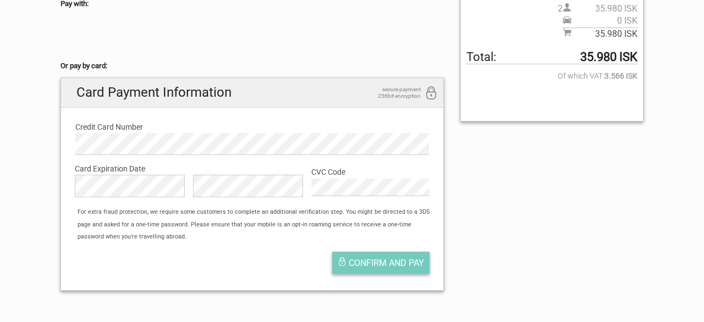
click at [346, 262] on button "Confirm and pay" at bounding box center [380, 263] width 97 height 22
